Goal: Task Accomplishment & Management: Complete application form

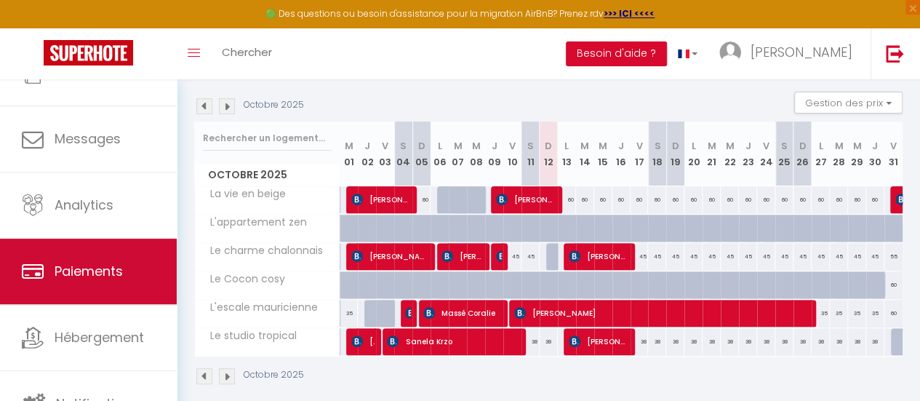
scroll to position [108, 0]
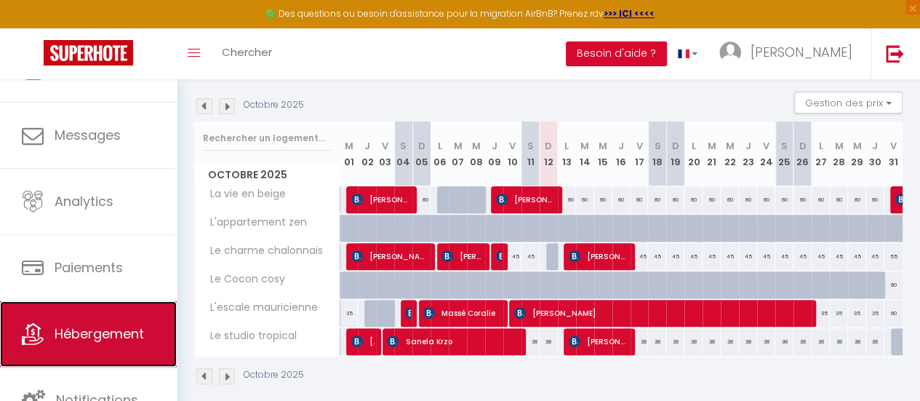
click at [95, 321] on link "Hébergement" at bounding box center [88, 333] width 177 height 65
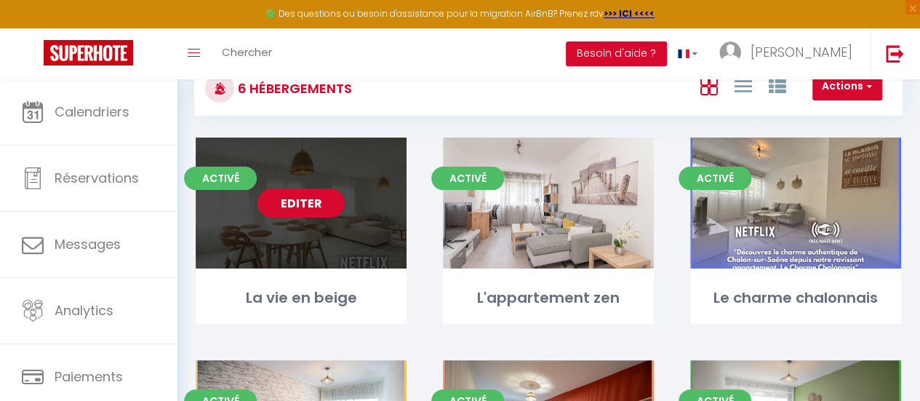
scroll to position [73, 0]
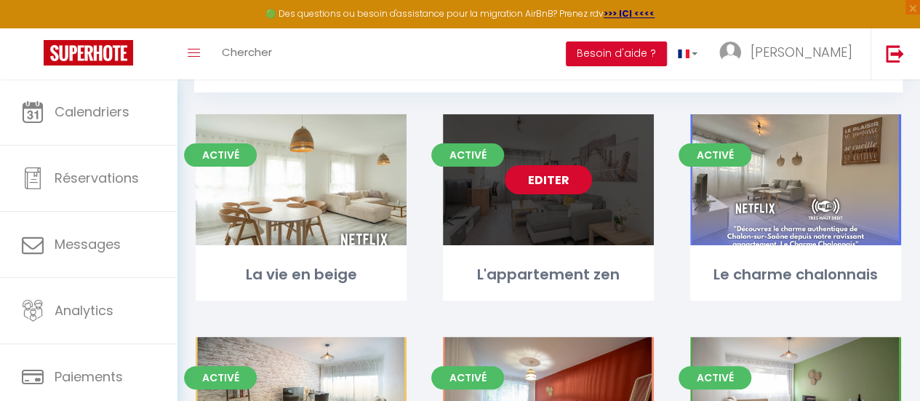
click at [549, 184] on link "Editer" at bounding box center [548, 179] width 87 height 29
click at [554, 181] on link "Editer" at bounding box center [548, 179] width 87 height 29
click at [536, 178] on link "Editer" at bounding box center [548, 179] width 87 height 29
select select "3"
select select "2"
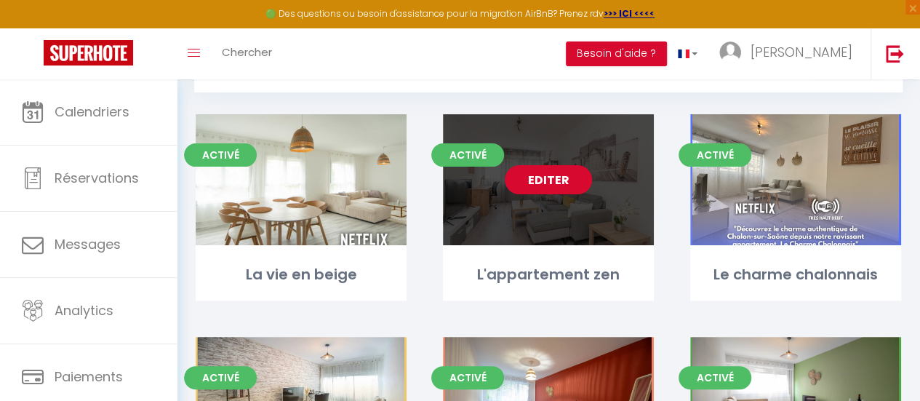
select select "1"
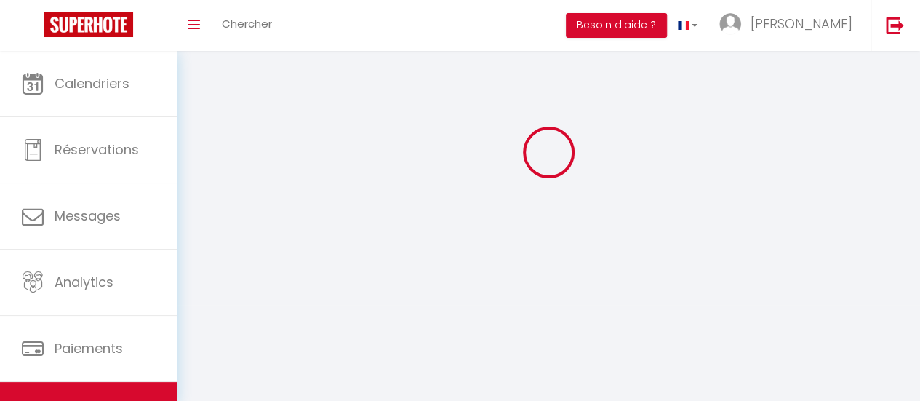
select select
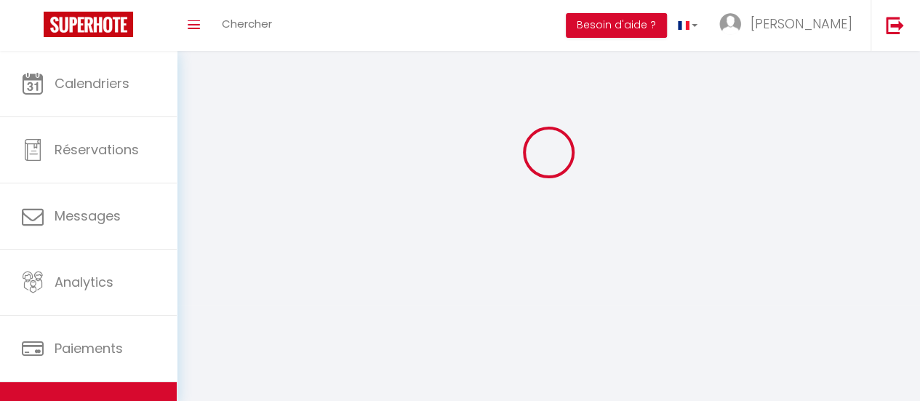
checkbox input "false"
select select
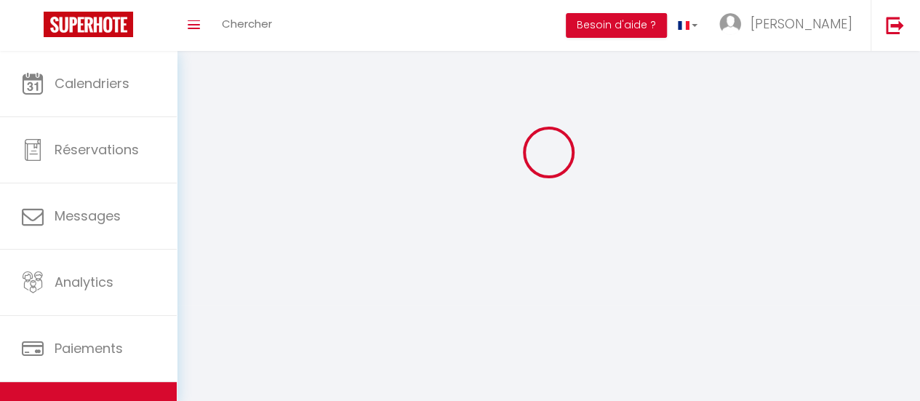
select select
select select "1"
select select
select select "28"
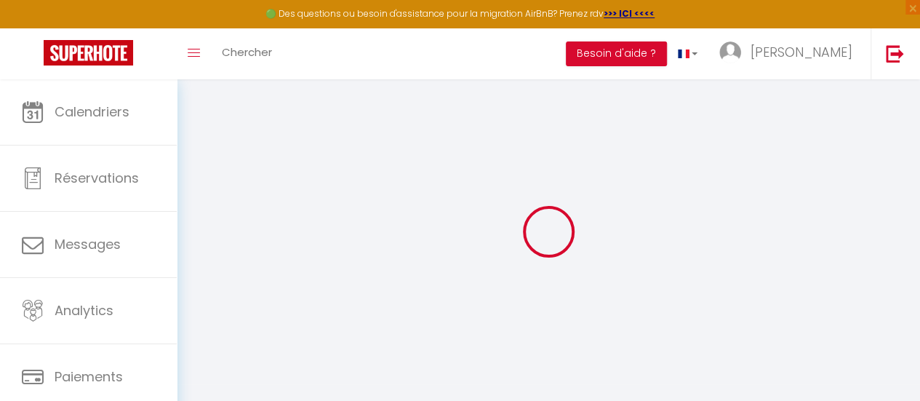
select select
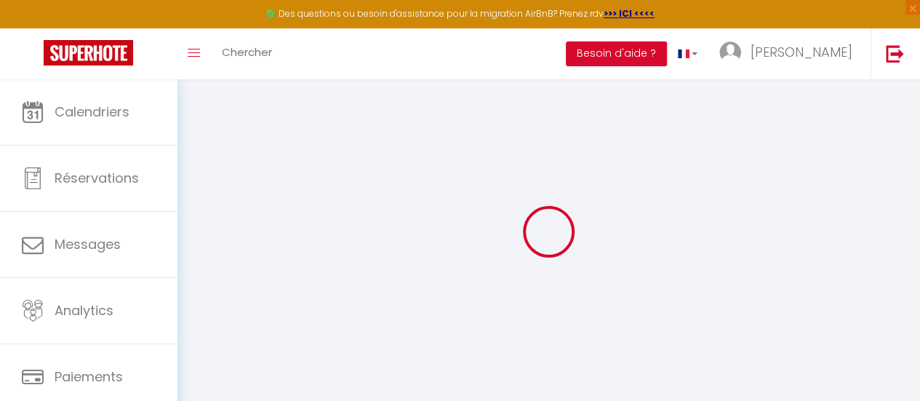
select select
checkbox input "false"
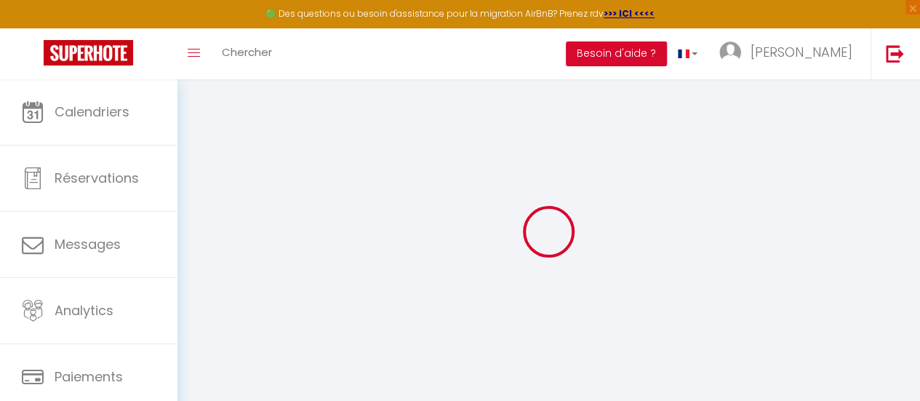
select select
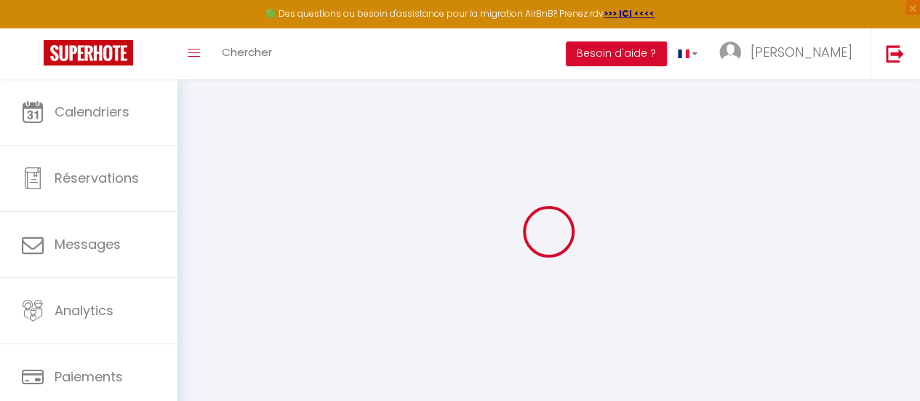
select select
checkbox input "false"
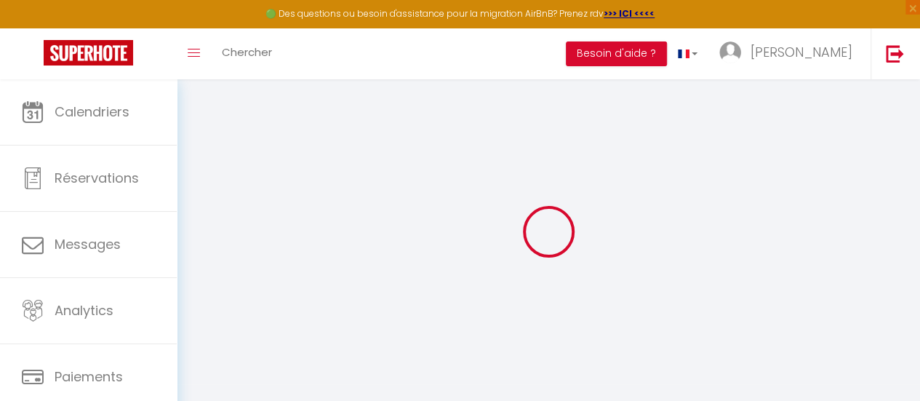
checkbox input "false"
select select
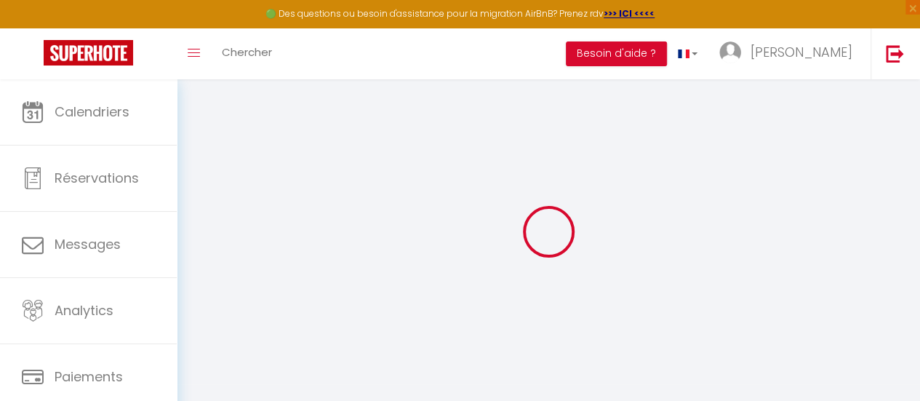
select select
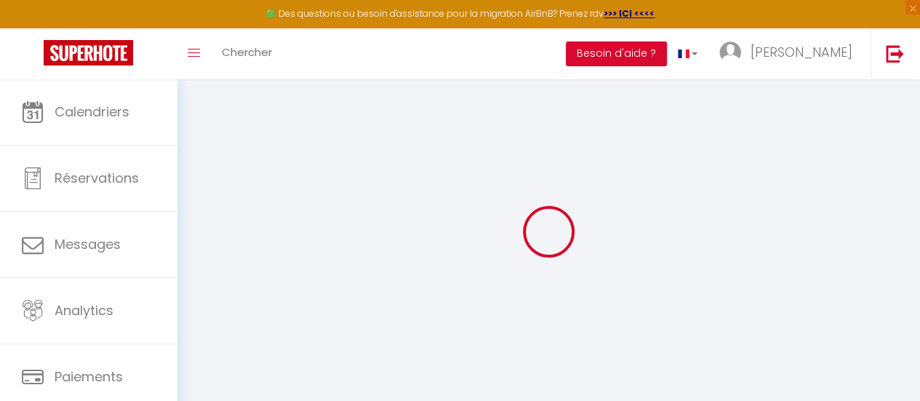
checkbox input "false"
select select
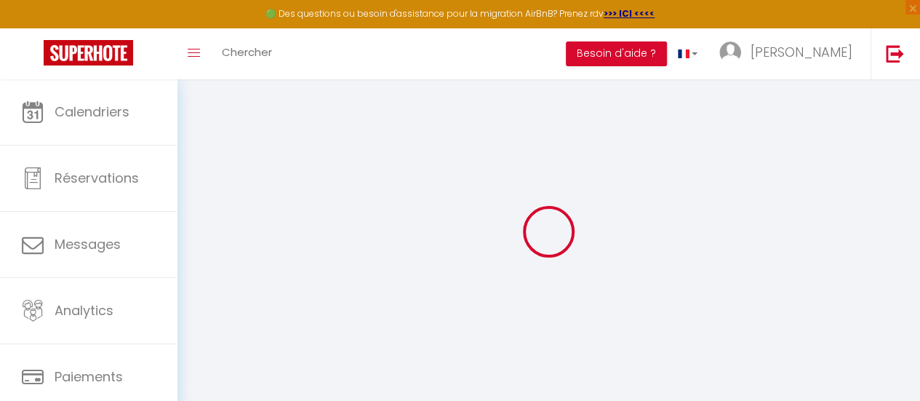
select select
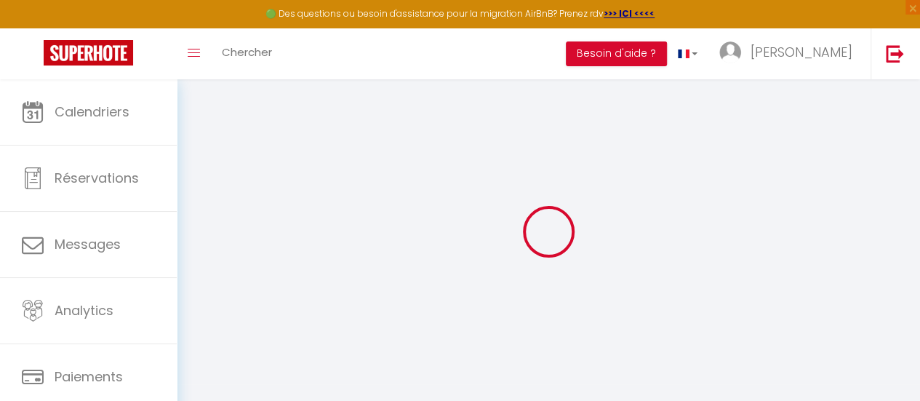
select select
checkbox input "false"
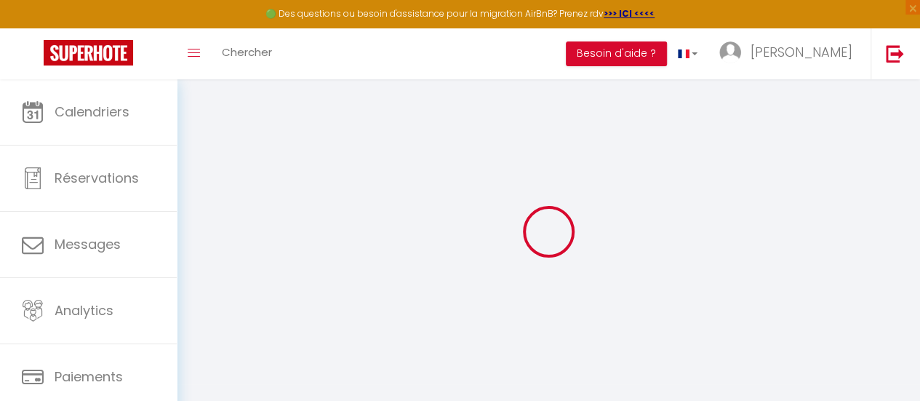
checkbox input "false"
select select
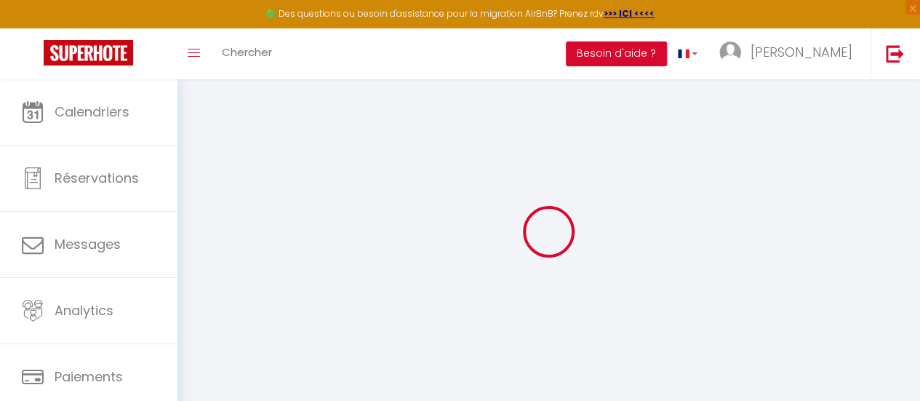
select select
checkbox input "false"
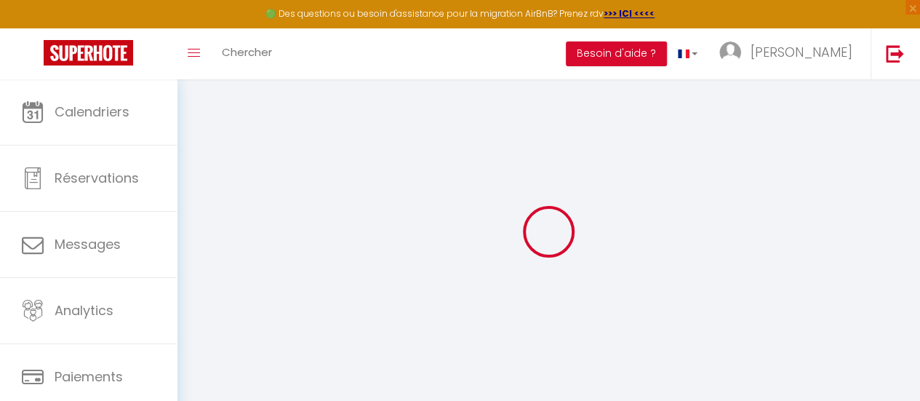
checkbox input "false"
select select
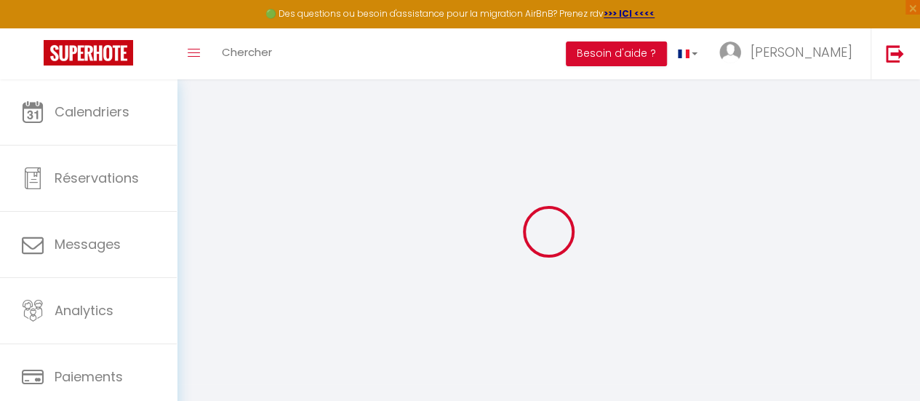
select select
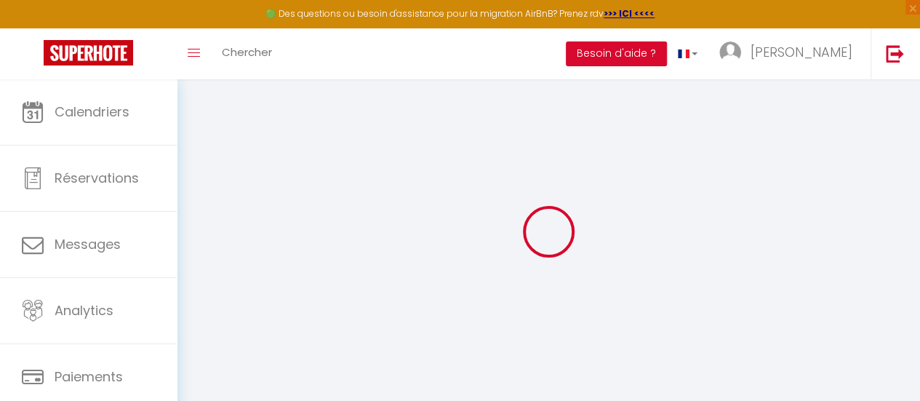
select select
checkbox input "false"
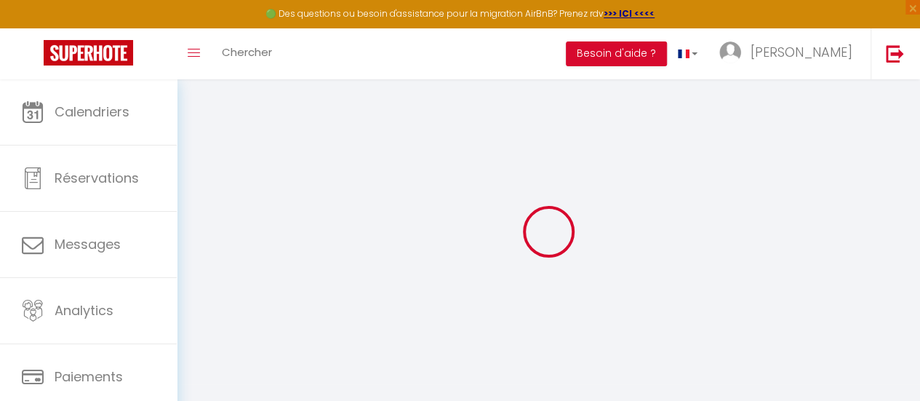
select select
type input "L'appartement zen"
type input "[PERSON_NAME]"
select select "2"
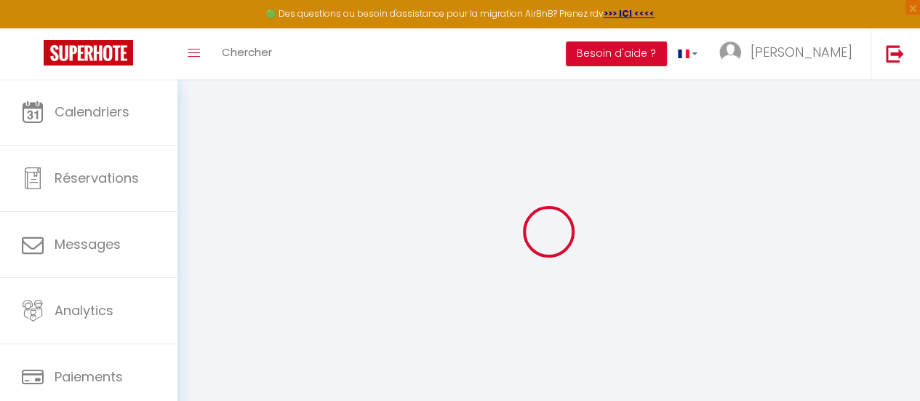
select select "1"
type input "45"
type input "10"
type input "35"
type input "1.20"
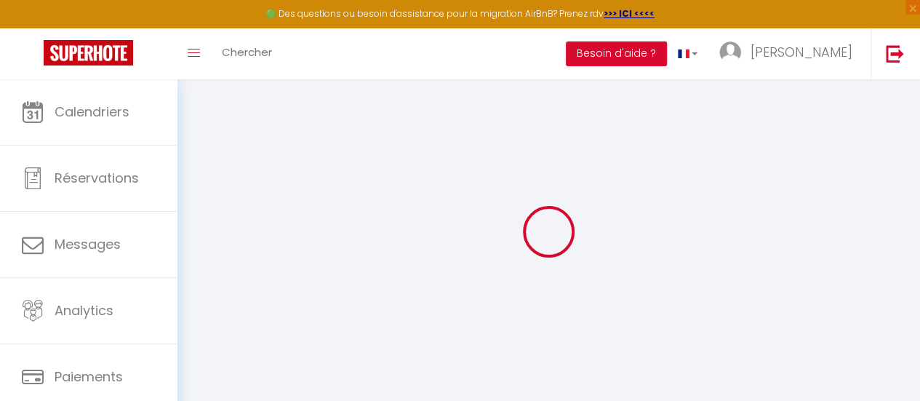
type input "200"
select select
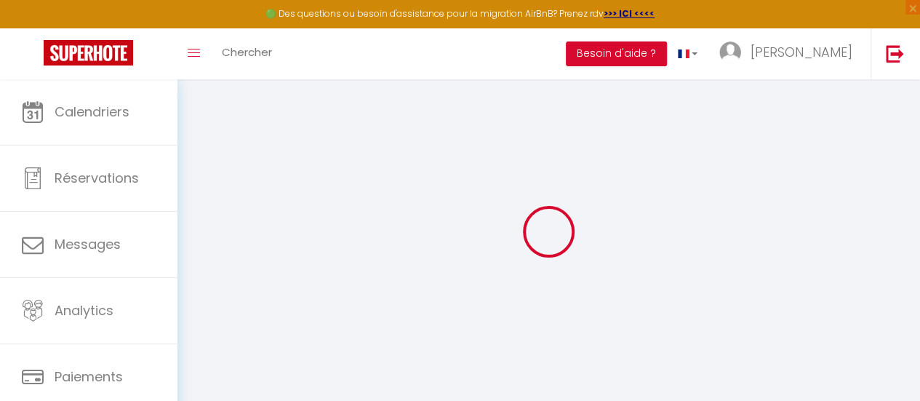
select select
type input "14 Rempart Saint-[PERSON_NAME]"
type input "71100"
type input "[GEOGRAPHIC_DATA]"
type input "[EMAIL_ADDRESS][DOMAIN_NAME]"
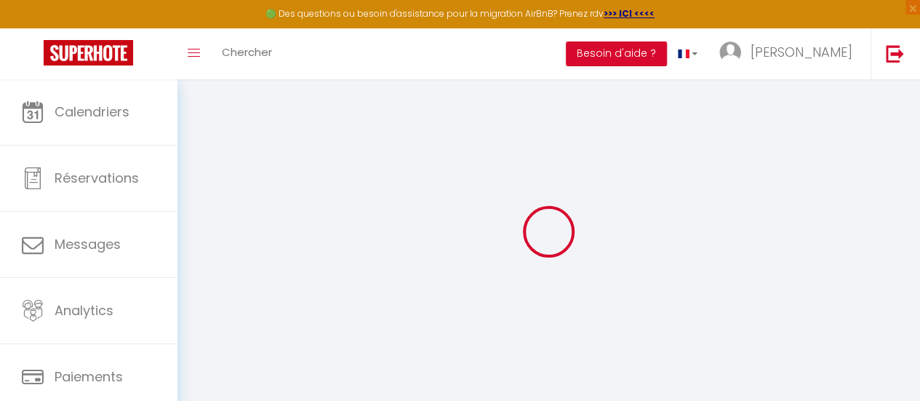
select select "3933"
checkbox input "false"
checkbox input "true"
checkbox input "false"
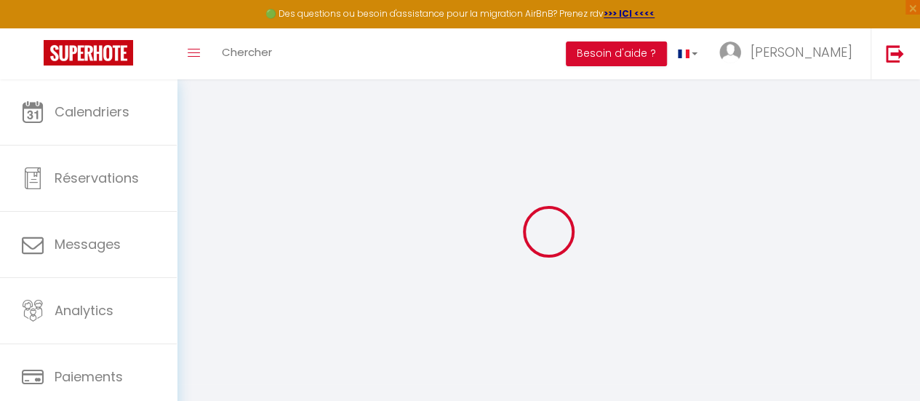
type input "0"
select select "12451"
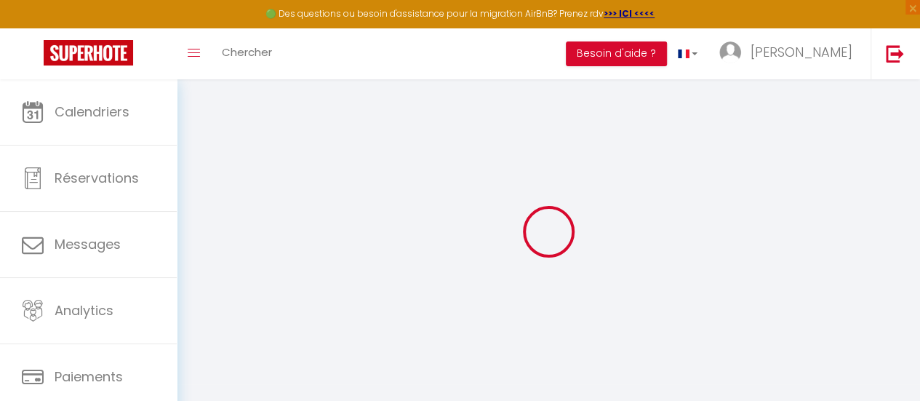
select select
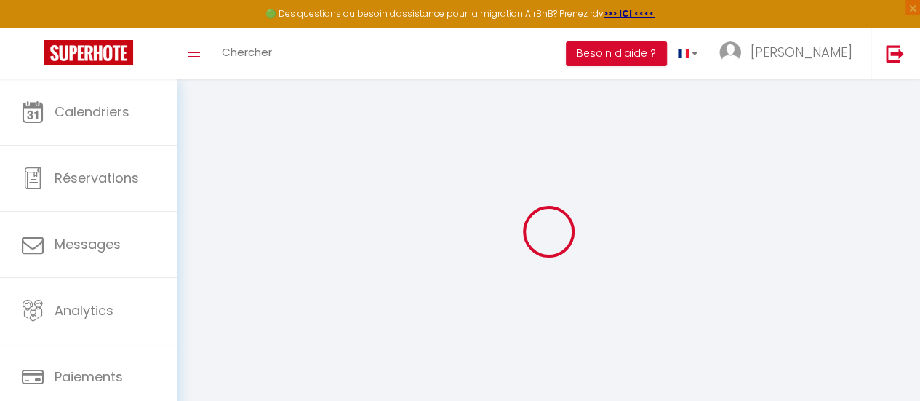
checkbox input "false"
checkbox input "true"
checkbox input "false"
select select
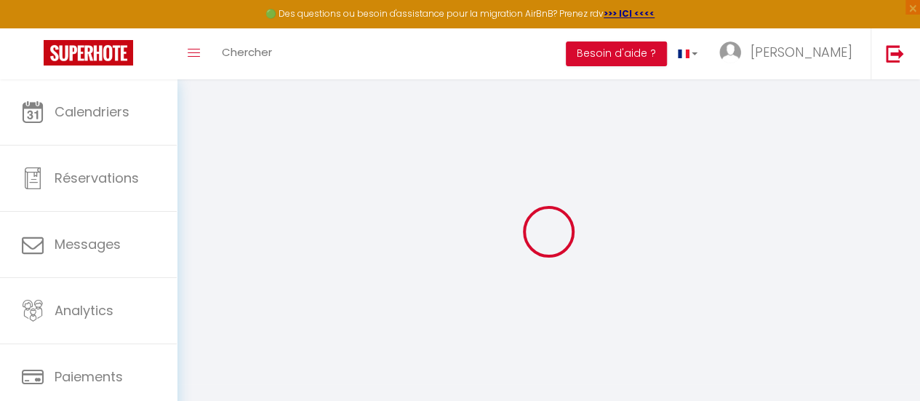
select select
checkbox input "false"
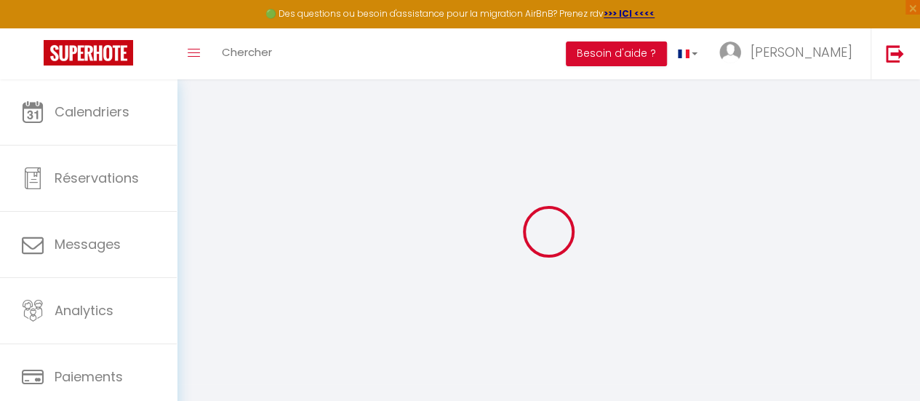
checkbox input "false"
checkbox input "true"
checkbox input "false"
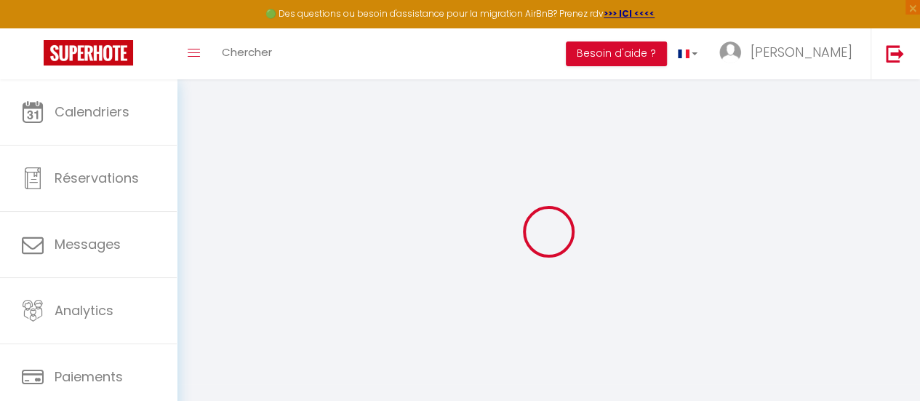
checkbox input "true"
checkbox input "false"
select select "17:00"
select select
select select "10:00"
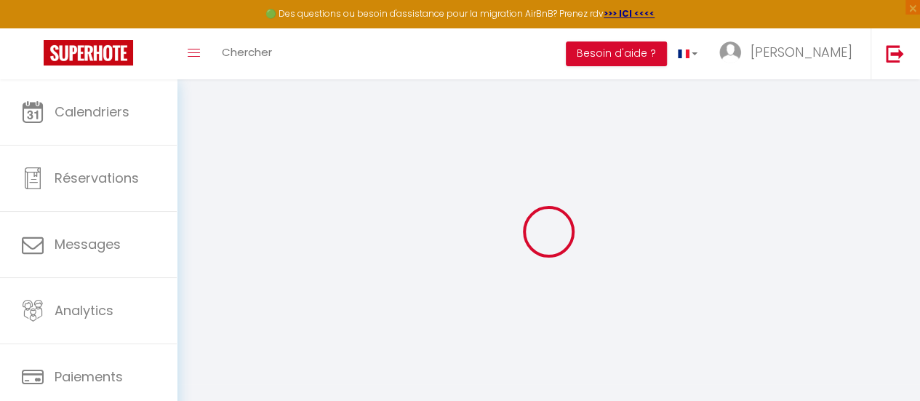
select select "30"
select select "120"
select select
checkbox input "false"
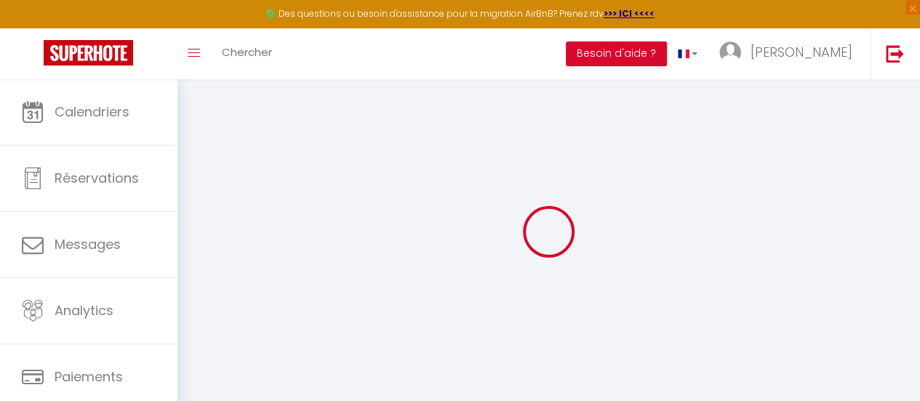
checkbox input "true"
checkbox input "false"
select select
checkbox input "false"
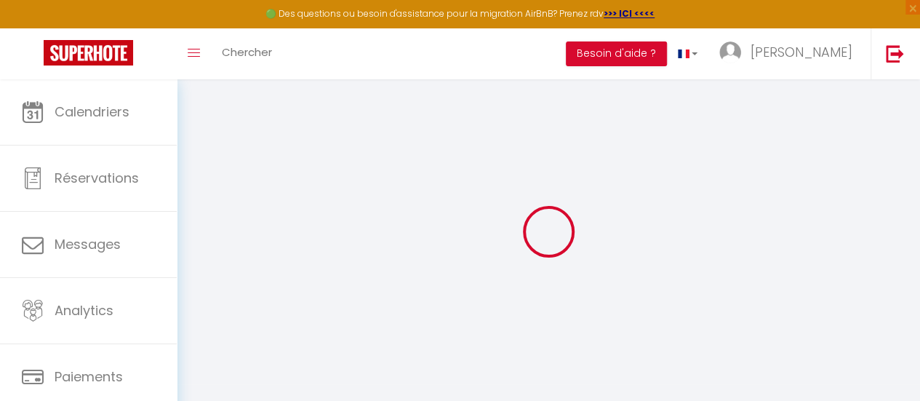
checkbox input "true"
checkbox input "false"
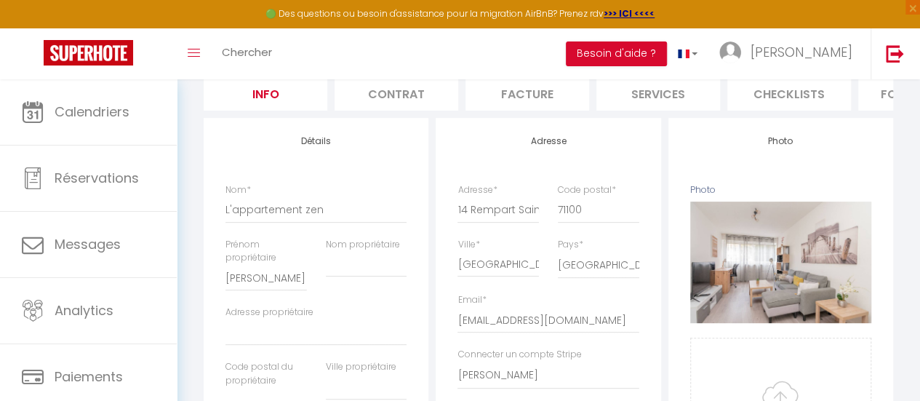
scroll to position [218, 0]
